Goal: Task Accomplishment & Management: Manage account settings

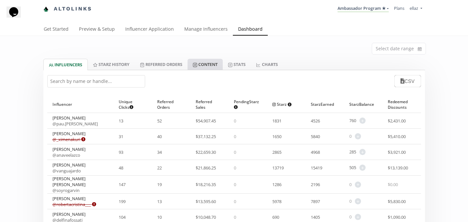
click at [200, 65] on link "Content" at bounding box center [205, 64] width 35 height 11
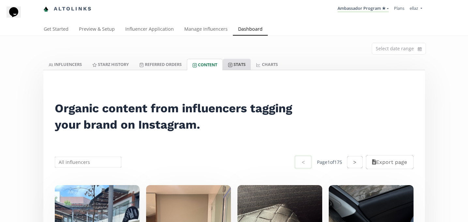
click at [245, 63] on link "Stats" at bounding box center [237, 64] width 28 height 11
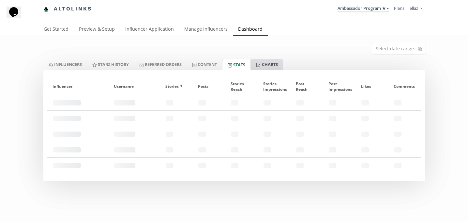
click at [260, 64] on icon at bounding box center [259, 65] width 4 height 4
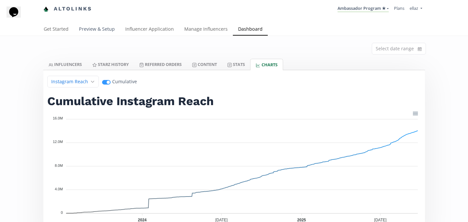
click at [94, 30] on link "Preview & Setup" at bounding box center [97, 29] width 46 height 13
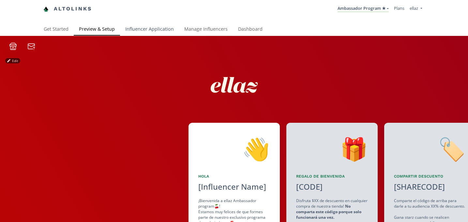
click at [146, 27] on link "Influencer Application" at bounding box center [149, 29] width 59 height 13
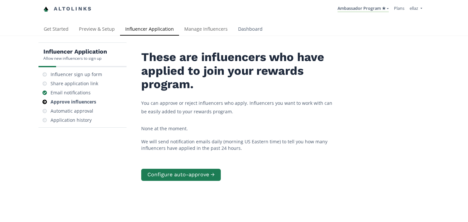
click at [255, 30] on link "Dashboard" at bounding box center [250, 29] width 35 height 13
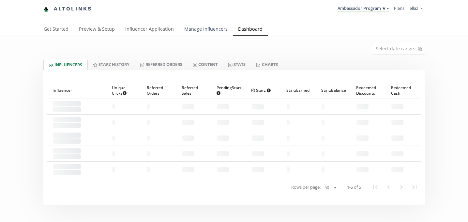
click at [205, 30] on link "Manage Influencers" at bounding box center [206, 29] width 54 height 13
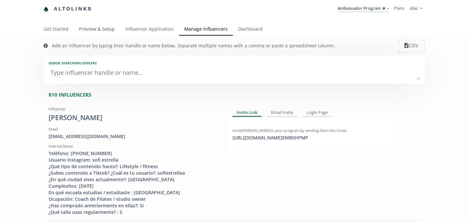
click at [90, 35] on link "Preview & Setup" at bounding box center [97, 29] width 46 height 13
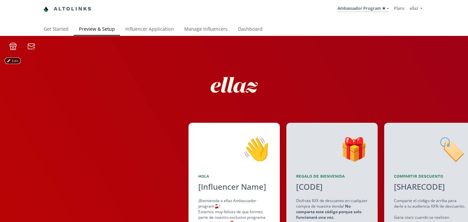
click at [13, 61] on button "Edit" at bounding box center [12, 60] width 15 height 5
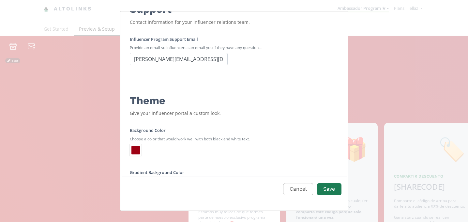
scroll to position [76, 0]
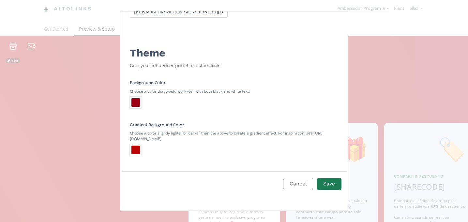
click at [134, 102] on div "Edit Program" at bounding box center [136, 102] width 8 height 8
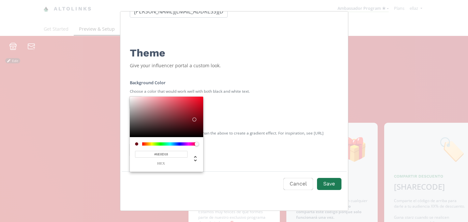
type input "#700D18"
drag, startPoint x: 200, startPoint y: 110, endPoint x: 195, endPoint y: 119, distance: 10.4
click at [195, 119] on div "Edit Program" at bounding box center [166, 117] width 73 height 40
click at [167, 153] on input "#700D18" at bounding box center [161, 154] width 53 height 7
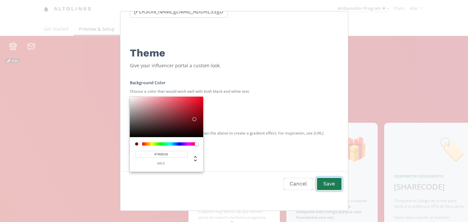
click at [331, 185] on button "Save" at bounding box center [329, 184] width 26 height 14
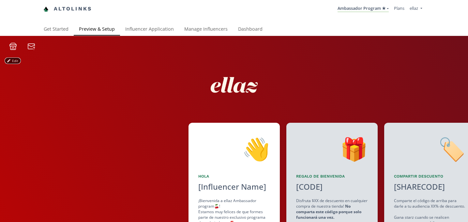
click at [11, 61] on button "Edit" at bounding box center [12, 60] width 15 height 5
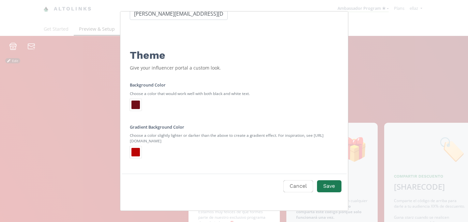
scroll to position [77, 0]
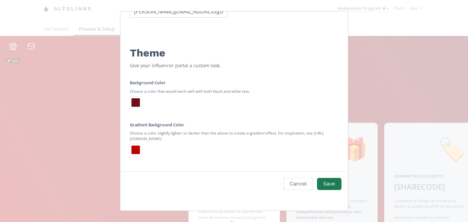
click at [135, 107] on div "Edit Program" at bounding box center [136, 103] width 12 height 12
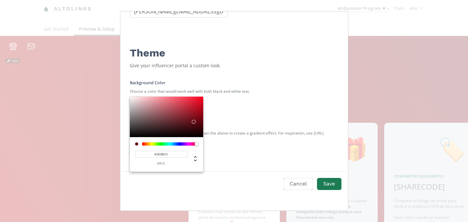
type input "#5C0B15"
drag, startPoint x: 194, startPoint y: 118, endPoint x: 194, endPoint y: 122, distance: 3.3
click at [194, 122] on div "Edit Program" at bounding box center [195, 122] width 4 height 4
click at [162, 156] on input "#5C0B15" at bounding box center [161, 154] width 53 height 7
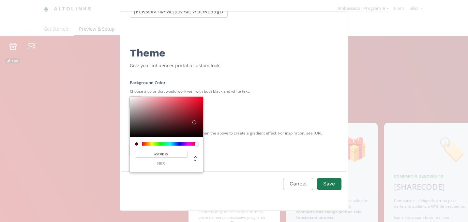
click at [162, 156] on input "#5C0B15" at bounding box center [161, 154] width 53 height 7
click at [330, 187] on button "Save" at bounding box center [329, 184] width 26 height 14
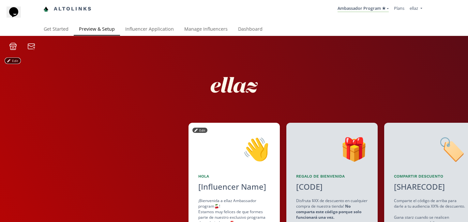
scroll to position [0, 0]
click at [13, 60] on button "Edit" at bounding box center [12, 60] width 15 height 5
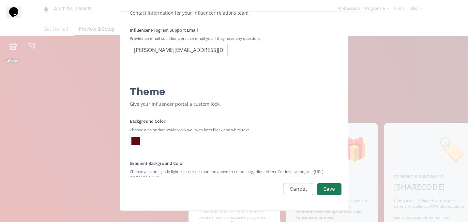
scroll to position [77, 0]
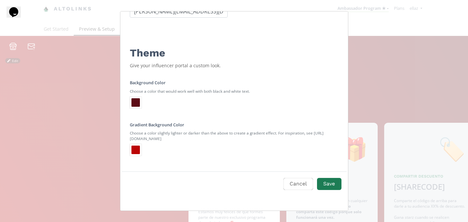
click at [137, 148] on div "Edit Program" at bounding box center [136, 150] width 8 height 8
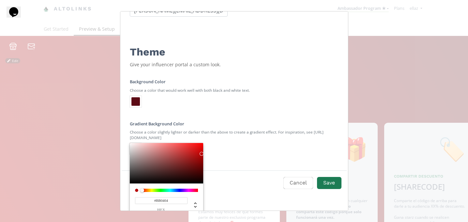
click at [163, 199] on input "#BB0404" at bounding box center [161, 200] width 53 height 7
paste input "5C0B15"
type input "#5C0B15"
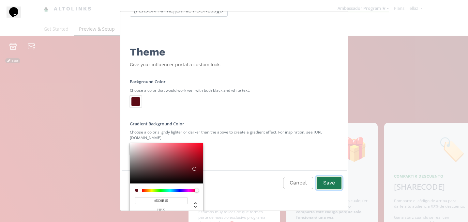
click at [332, 187] on button "Save" at bounding box center [329, 183] width 26 height 14
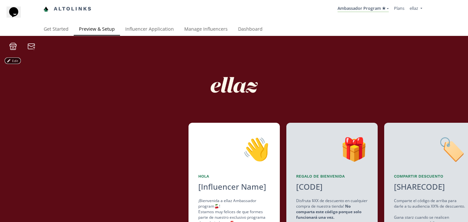
click at [10, 62] on icon at bounding box center [8, 60] width 3 height 3
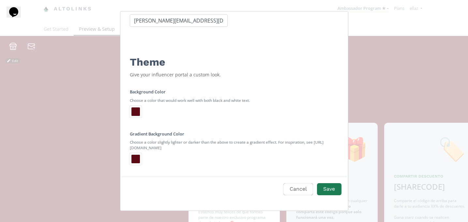
scroll to position [67, 0]
click at [331, 187] on button "Save" at bounding box center [329, 189] width 26 height 14
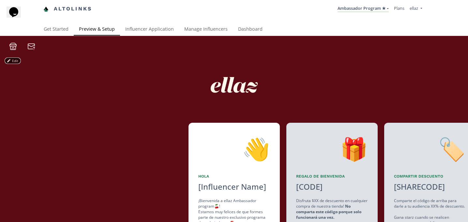
click at [14, 62] on button "Edit" at bounding box center [12, 60] width 15 height 5
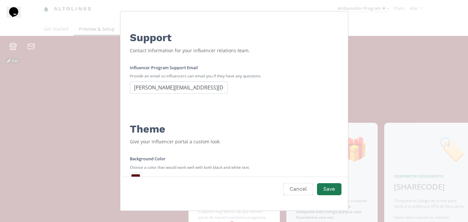
scroll to position [77, 0]
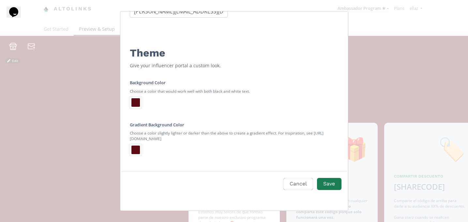
click at [128, 143] on div "Background Color Choose a color that would work well with both black and white …" at bounding box center [234, 115] width 225 height 89
click at [136, 150] on div "Edit Program" at bounding box center [136, 150] width 8 height 8
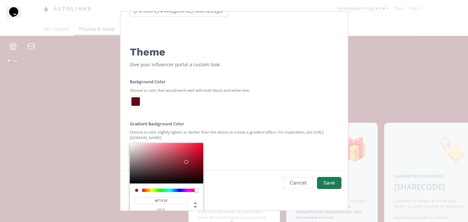
type input "#871E2F"
drag, startPoint x: 187, startPoint y: 169, endPoint x: 187, endPoint y: 163, distance: 6.5
click at [187, 163] on div "Edit Program" at bounding box center [166, 163] width 73 height 40
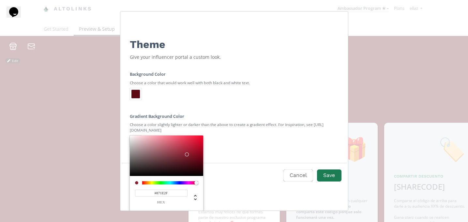
click at [166, 191] on input "#871E2F" at bounding box center [161, 193] width 53 height 7
click at [333, 172] on button "Save" at bounding box center [329, 175] width 26 height 14
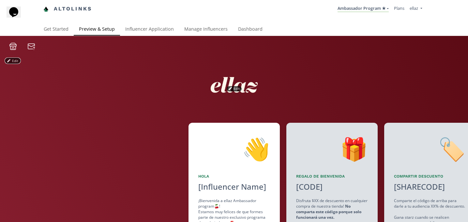
scroll to position [13, 0]
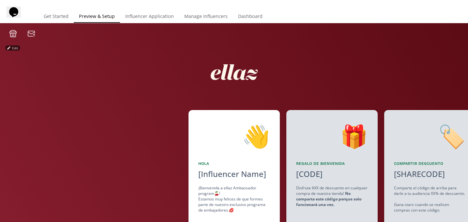
click at [14, 45] on div "Edit" at bounding box center [12, 48] width 15 height 6
click at [14, 48] on button "Edit" at bounding box center [12, 47] width 15 height 5
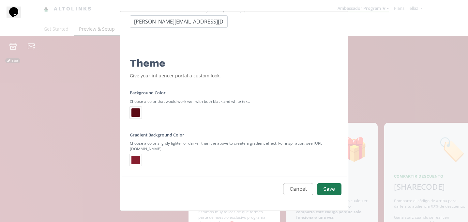
scroll to position [77, 0]
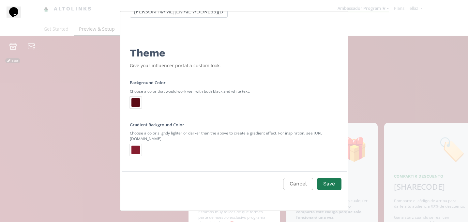
click at [135, 150] on div "Edit Program" at bounding box center [136, 150] width 8 height 8
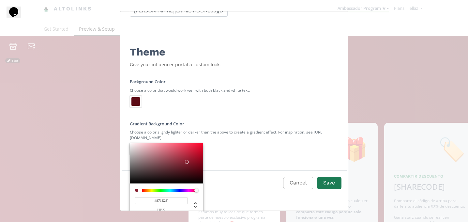
scroll to position [85, 0]
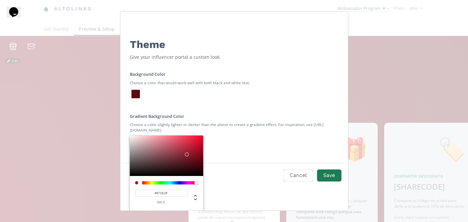
click at [159, 190] on input "#871E2F" at bounding box center [161, 193] width 53 height 7
paste input "7e242a"
type input "#7E242A"
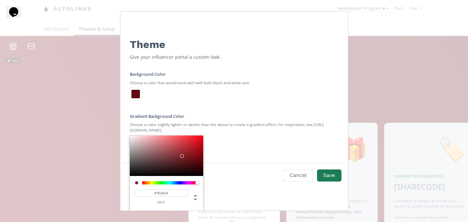
click at [225, 154] on form "Support Contact information for your influencer relations team. Influencer Prog…" at bounding box center [234, 64] width 215 height 263
click at [327, 178] on button "Save" at bounding box center [329, 175] width 26 height 14
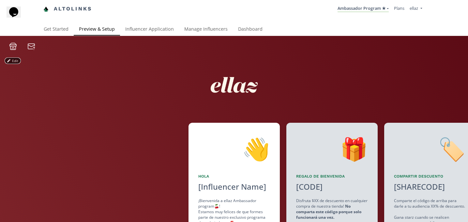
click at [11, 58] on button "Edit" at bounding box center [12, 60] width 15 height 5
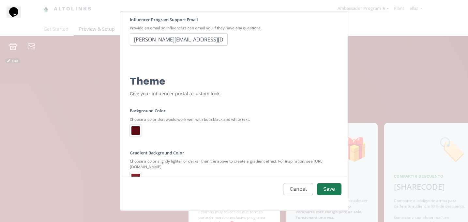
scroll to position [77, 0]
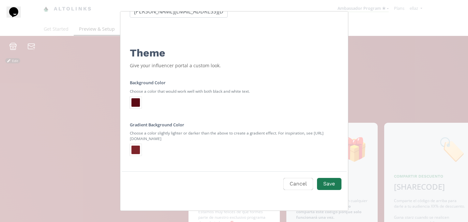
click at [136, 104] on div "Edit Program" at bounding box center [136, 102] width 8 height 8
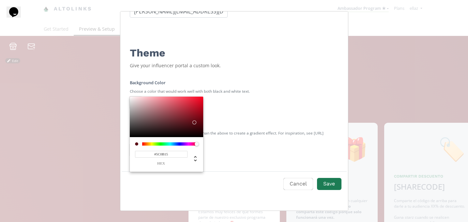
click at [163, 153] on input "#5C0B15" at bounding box center [161, 154] width 53 height 7
paste input "7e242a"
type input "#7E242A"
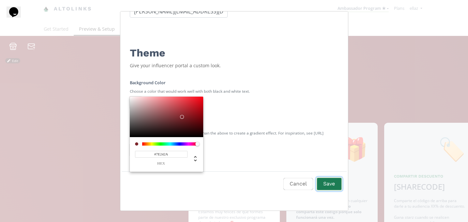
click at [330, 184] on button "Save" at bounding box center [329, 184] width 26 height 14
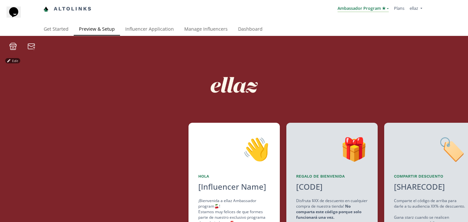
click at [362, 8] on link "Ambassador Program ★" at bounding box center [363, 8] width 51 height 7
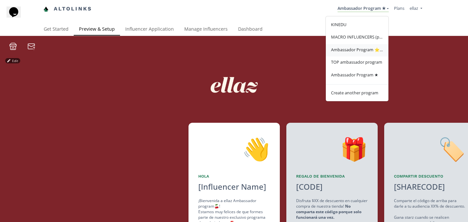
click at [359, 50] on span "Ambassador Program ⭐️⭐️" at bounding box center [357, 50] width 52 height 6
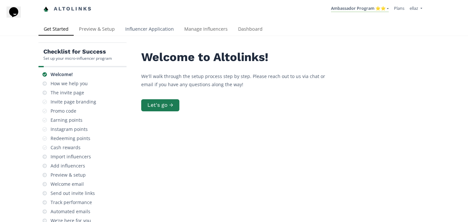
click at [142, 29] on link "Influencer Application" at bounding box center [149, 29] width 59 height 13
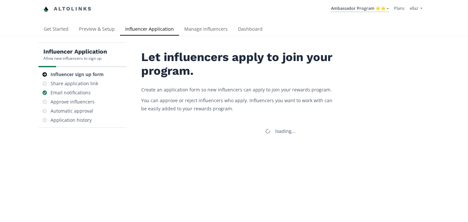
click at [100, 28] on link "Preview & Setup" at bounding box center [97, 29] width 46 height 13
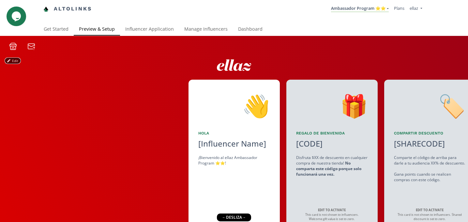
click at [16, 59] on button "Edit" at bounding box center [12, 60] width 15 height 5
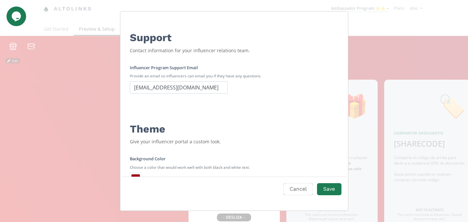
scroll to position [77, 0]
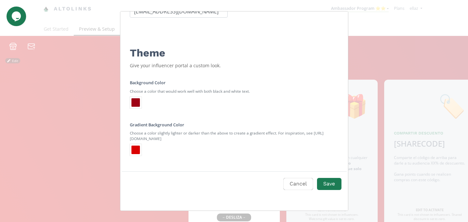
click at [135, 147] on div "Edit Program" at bounding box center [136, 150] width 8 height 8
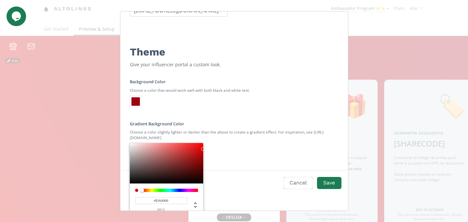
scroll to position [85, 0]
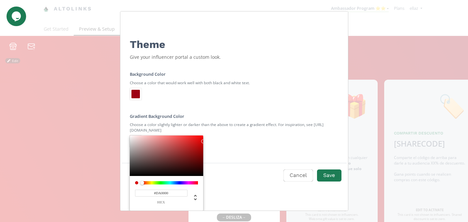
click at [161, 191] on input "#DA0000" at bounding box center [161, 193] width 53 height 7
paste input "7e242a"
type input "#7E242A"
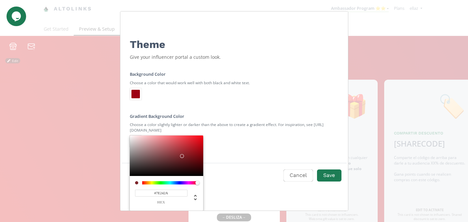
click at [151, 109] on div "Edit Program" at bounding box center [234, 26] width 228 height 199
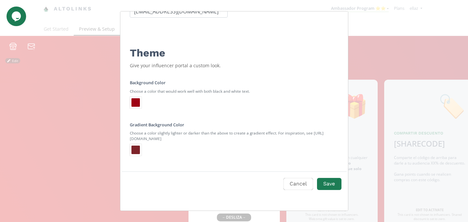
scroll to position [77, 0]
click at [137, 101] on div "Edit Program" at bounding box center [136, 102] width 8 height 8
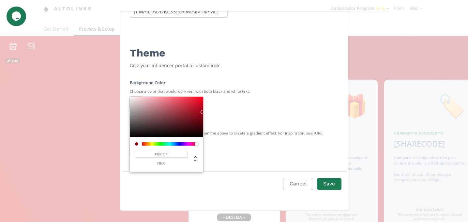
click at [160, 152] on input "#9E0114" at bounding box center [161, 154] width 53 height 7
paste input "7e242a"
type input "#7E242A"
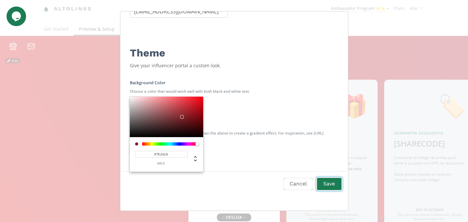
click at [333, 182] on button "Save" at bounding box center [329, 184] width 26 height 14
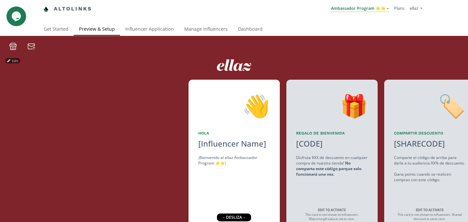
click at [369, 12] on link "Ambassador Program ⭐️⭐️" at bounding box center [360, 8] width 58 height 7
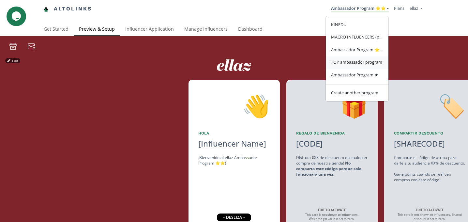
click at [356, 64] on span "TOP ambassador program" at bounding box center [356, 62] width 51 height 6
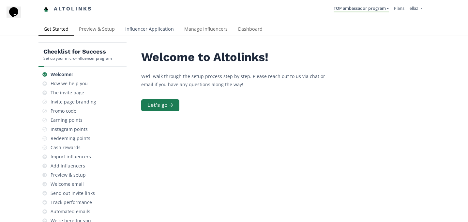
click at [151, 31] on link "Influencer Application" at bounding box center [149, 29] width 59 height 13
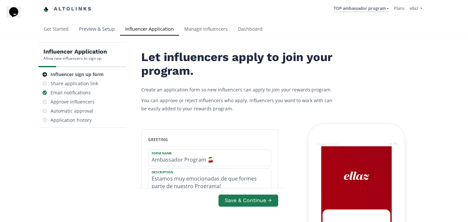
click at [86, 28] on link "Preview & Setup" at bounding box center [97, 29] width 46 height 13
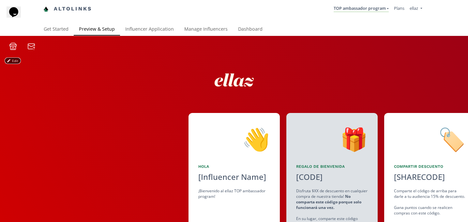
click at [11, 62] on button "Edit" at bounding box center [12, 60] width 15 height 5
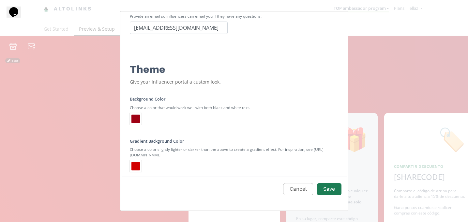
scroll to position [65, 0]
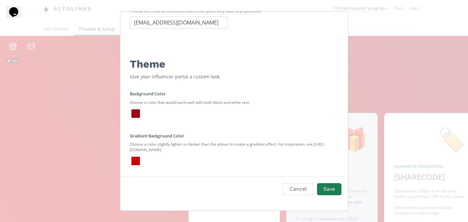
click at [135, 111] on div "Edit Program" at bounding box center [136, 113] width 8 height 8
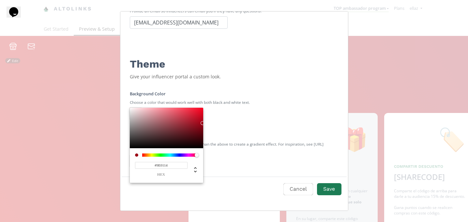
click at [163, 164] on input "#9E0114" at bounding box center [161, 165] width 53 height 7
paste input "7e242a"
type input "#7E242A"
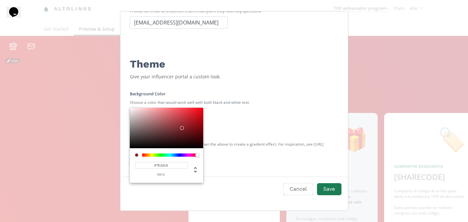
click at [239, 127] on div "Edit Program" at bounding box center [234, 45] width 228 height 199
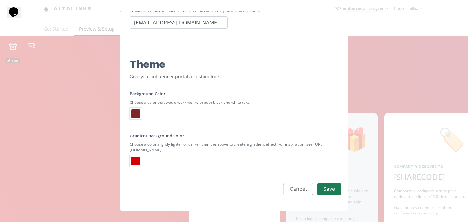
scroll to position [77, 0]
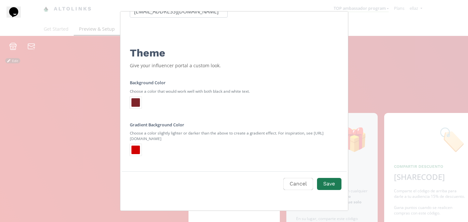
click at [135, 154] on div "Edit Program" at bounding box center [136, 150] width 8 height 8
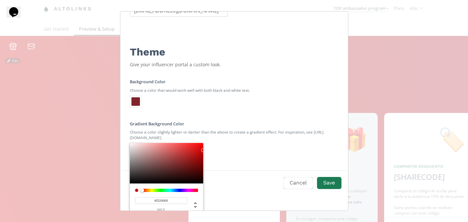
click at [161, 202] on input "#D20000" at bounding box center [161, 200] width 53 height 7
paste input "7e242a"
type input "#7E242A"
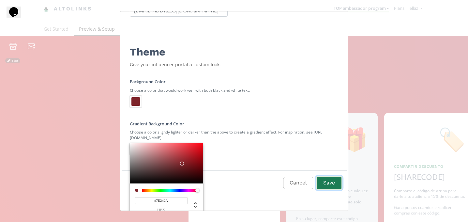
click at [326, 181] on button "Save" at bounding box center [329, 183] width 26 height 14
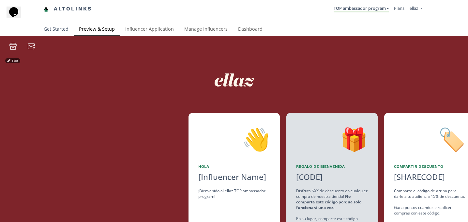
click at [52, 32] on link "Get Started" at bounding box center [56, 29] width 35 height 13
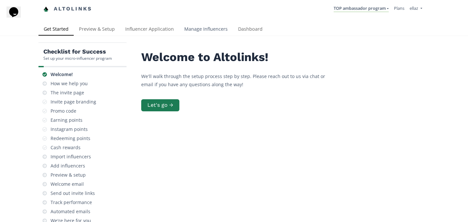
click at [191, 29] on link "Manage Influencers" at bounding box center [206, 29] width 54 height 13
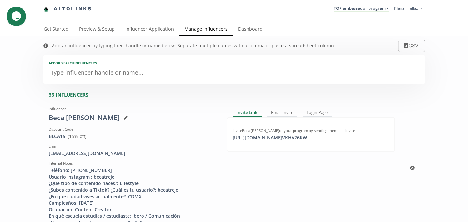
click at [306, 133] on div "Invite Beca [PERSON_NAME] to your program by sending them this invite: [URL][DO…" at bounding box center [311, 134] width 157 height 13
click at [310, 136] on div "[URL][DOMAIN_NAME] VKHV26KW copied" at bounding box center [270, 137] width 82 height 7
copy div "https://app.altolinks.com/invite/ VK"
click at [86, 33] on link "Preview & Setup" at bounding box center [97, 29] width 46 height 13
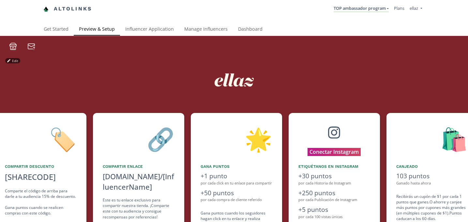
scroll to position [0, 392]
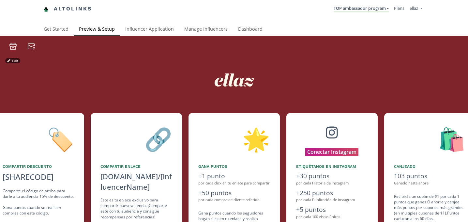
click at [350, 12] on li "TOP ambassador program [GEOGRAPHIC_DATA] MACRO INFLUENCERS (prog ventas) Ambass…" at bounding box center [361, 9] width 60 height 13
click at [350, 8] on link "TOP ambassador program" at bounding box center [361, 8] width 55 height 7
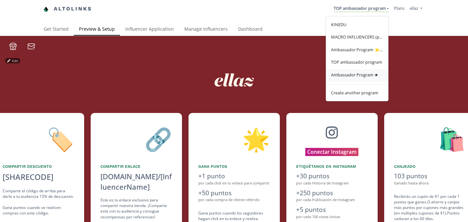
click at [347, 80] on link "Ambassador Program ★" at bounding box center [357, 75] width 63 height 13
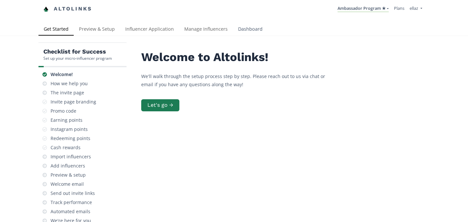
click at [241, 27] on link "Dashboard" at bounding box center [250, 29] width 35 height 13
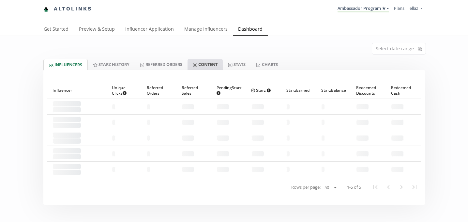
click at [217, 65] on link "Content" at bounding box center [205, 64] width 35 height 11
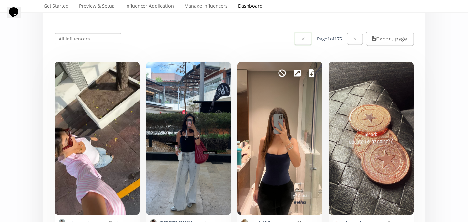
scroll to position [1, 0]
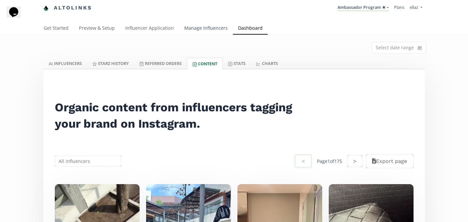
click at [209, 29] on link "Manage Influencers" at bounding box center [206, 28] width 54 height 13
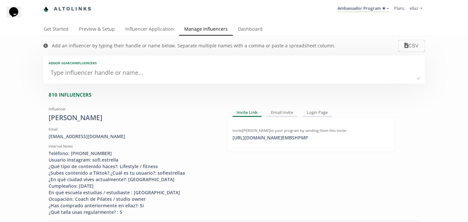
click at [107, 74] on textarea at bounding box center [234, 73] width 371 height 13
type textarea "an"
type input "an"
type input "AN"
type textarea "ana"
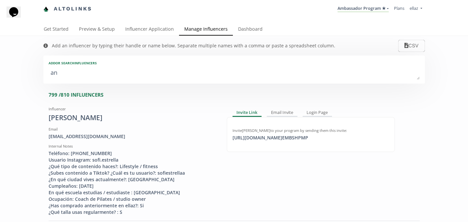
type input "ana"
type input "ANA"
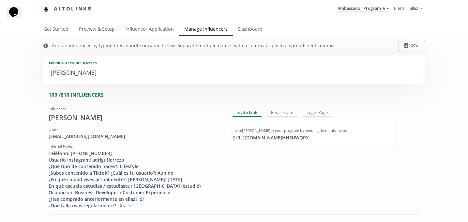
type textarea "ana e"
type input "ana e"
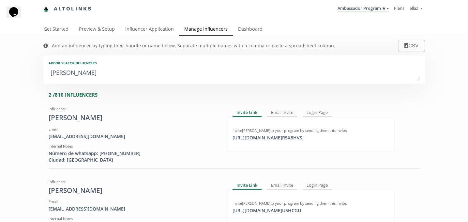
type textarea "ana em"
type input "ana em"
type textarea "ana emi"
type input "ana emi"
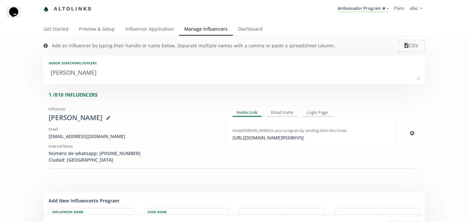
click at [287, 142] on div "Invite Ana Emilia to your program by sending them this invite: https://app.alto…" at bounding box center [311, 134] width 168 height 35
click at [287, 140] on div "https://app.altolinks.com/invite/ R5X8HVSJ copied" at bounding box center [268, 137] width 79 height 7
copy div "https://app.altolinks.com/invite/ R5X8HVSJ"
click at [142, 70] on textarea "ana emi" at bounding box center [234, 73] width 371 height 13
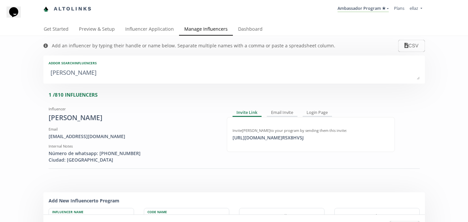
type textarea "c"
type input "c"
type input "C"
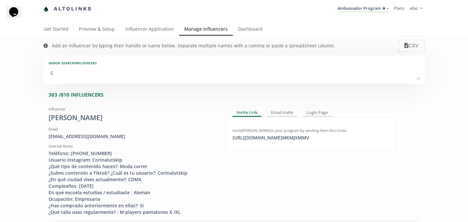
type textarea "co"
type input "co"
type input "CO"
type textarea "cor"
type input "cor"
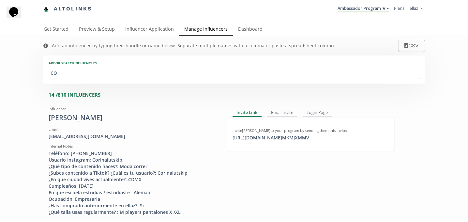
type input "COR"
type textarea "cori"
type input "cori"
type input "CORI"
type textarea "corin"
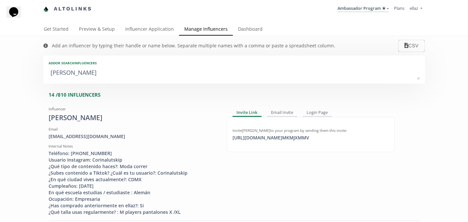
type input "corin"
type input "CORIN"
type textarea "corina"
type input "corina"
type input "CORINA"
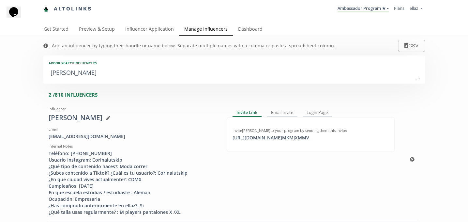
type textarea "corina"
click at [290, 134] on div "Invite Corina lustki to your program by sending them this invite: https://app.a…" at bounding box center [311, 134] width 157 height 13
click at [280, 137] on div "https://app.altolinks.com/invite/ MKMJXMMV click to copy" at bounding box center [271, 137] width 85 height 7
copy div "https://app.altolinks.c"
click at [254, 27] on link "Dashboard" at bounding box center [250, 29] width 35 height 13
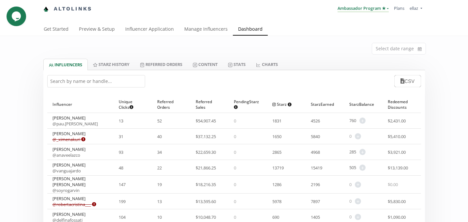
click at [355, 12] on link "Ambassador Program ★" at bounding box center [363, 8] width 51 height 7
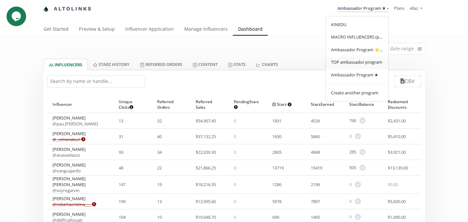
click at [360, 60] on span "TOP ambassador program" at bounding box center [356, 62] width 51 height 6
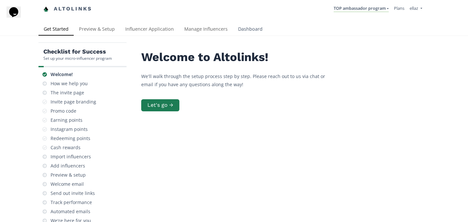
click at [239, 32] on link "Dashboard" at bounding box center [250, 29] width 35 height 13
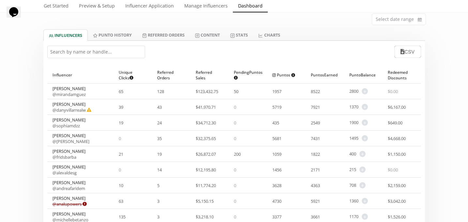
scroll to position [34, 0]
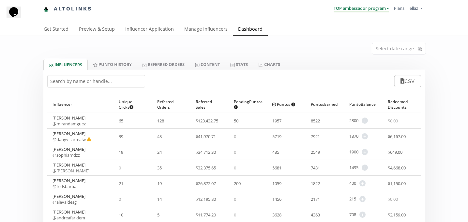
click at [375, 10] on link "TOP ambassador program" at bounding box center [361, 8] width 55 height 7
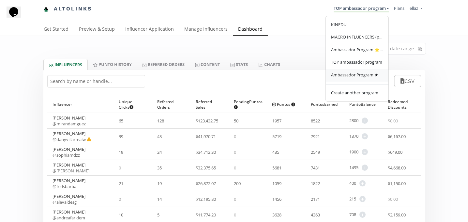
click at [365, 80] on link "Ambassador Program ★" at bounding box center [357, 75] width 63 height 13
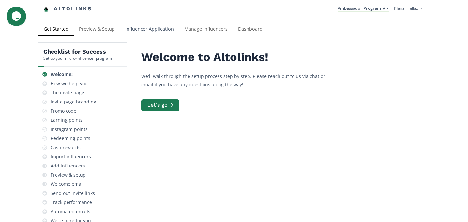
click at [133, 29] on link "Influencer Application" at bounding box center [149, 29] width 59 height 13
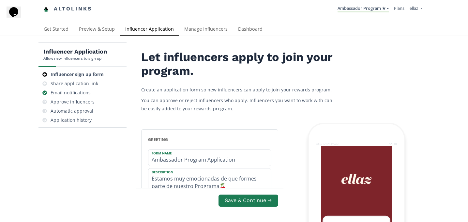
click at [80, 105] on div "Approve influencers" at bounding box center [82, 101] width 83 height 9
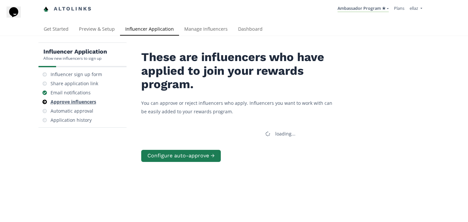
scroll to position [26, 0]
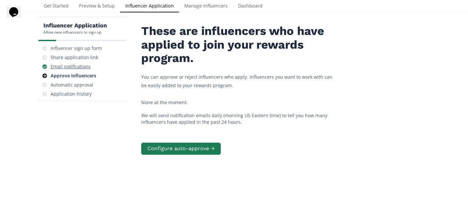
click at [81, 65] on div "Email notifications" at bounding box center [71, 66] width 40 height 7
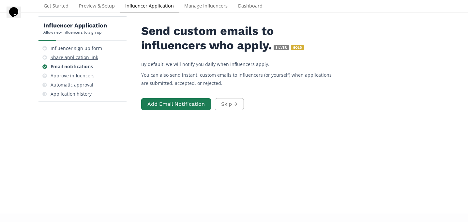
click at [81, 55] on div "Share application link" at bounding box center [75, 57] width 48 height 7
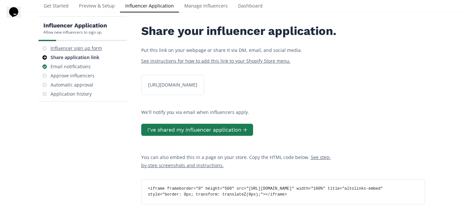
click at [85, 49] on div "Influencer sign up form" at bounding box center [77, 48] width 52 height 7
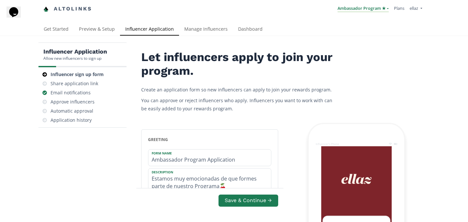
click at [353, 8] on link "Ambassador Program ★" at bounding box center [363, 8] width 51 height 7
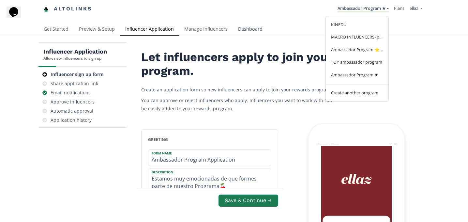
click at [240, 34] on link "Dashboard" at bounding box center [250, 29] width 35 height 13
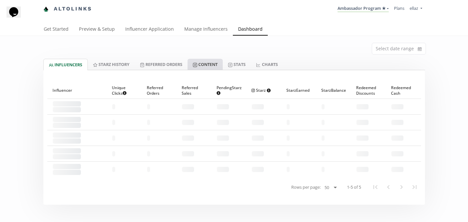
click at [215, 67] on link "Content" at bounding box center [205, 64] width 35 height 11
